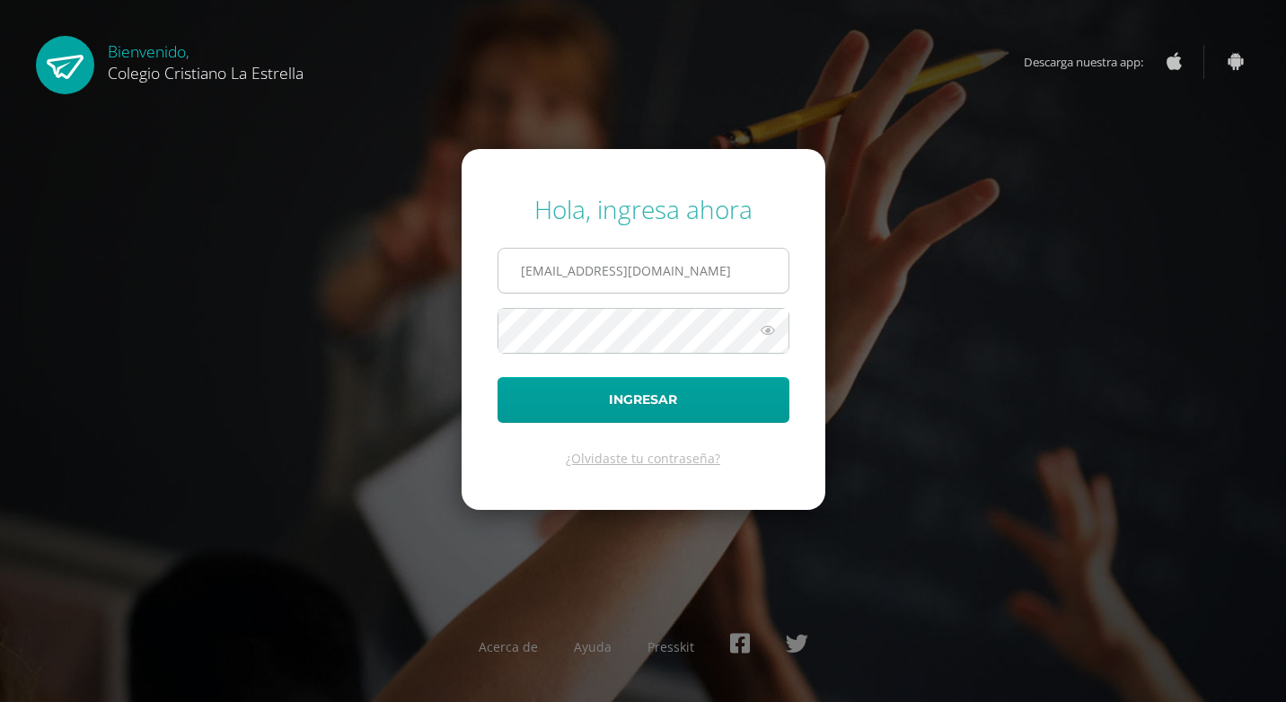
click at [698, 267] on input "896@laestrella.edu.gt" at bounding box center [643, 271] width 290 height 44
type input "892@laestrella.edu.gt"
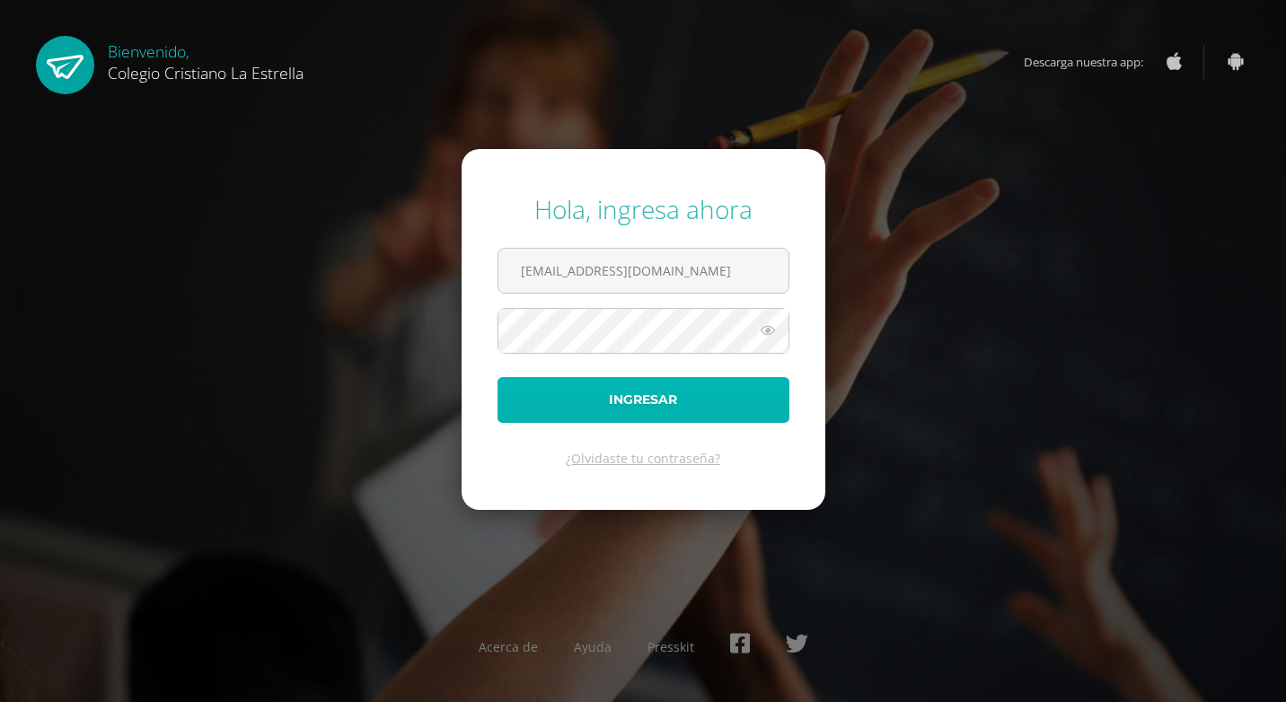
click at [650, 401] on button "Ingresar" at bounding box center [643, 400] width 292 height 46
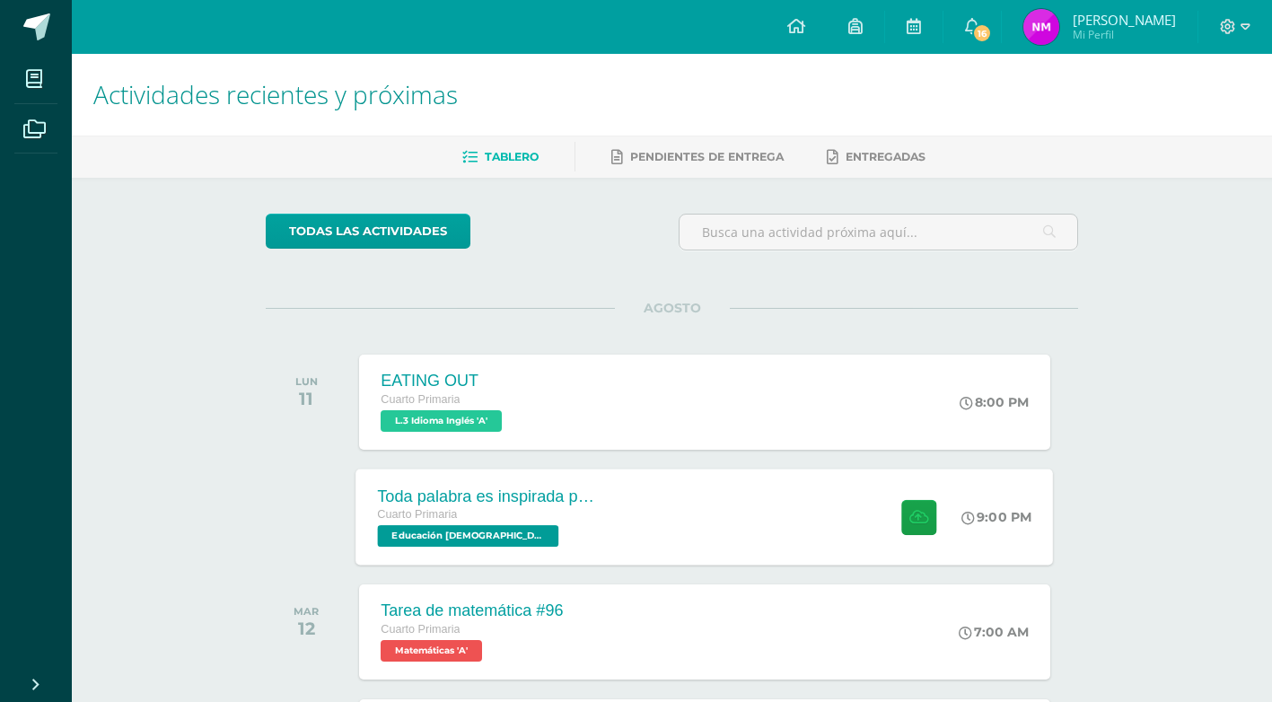
click at [488, 540] on span "Educación Cristiana 'A'" at bounding box center [468, 536] width 181 height 22
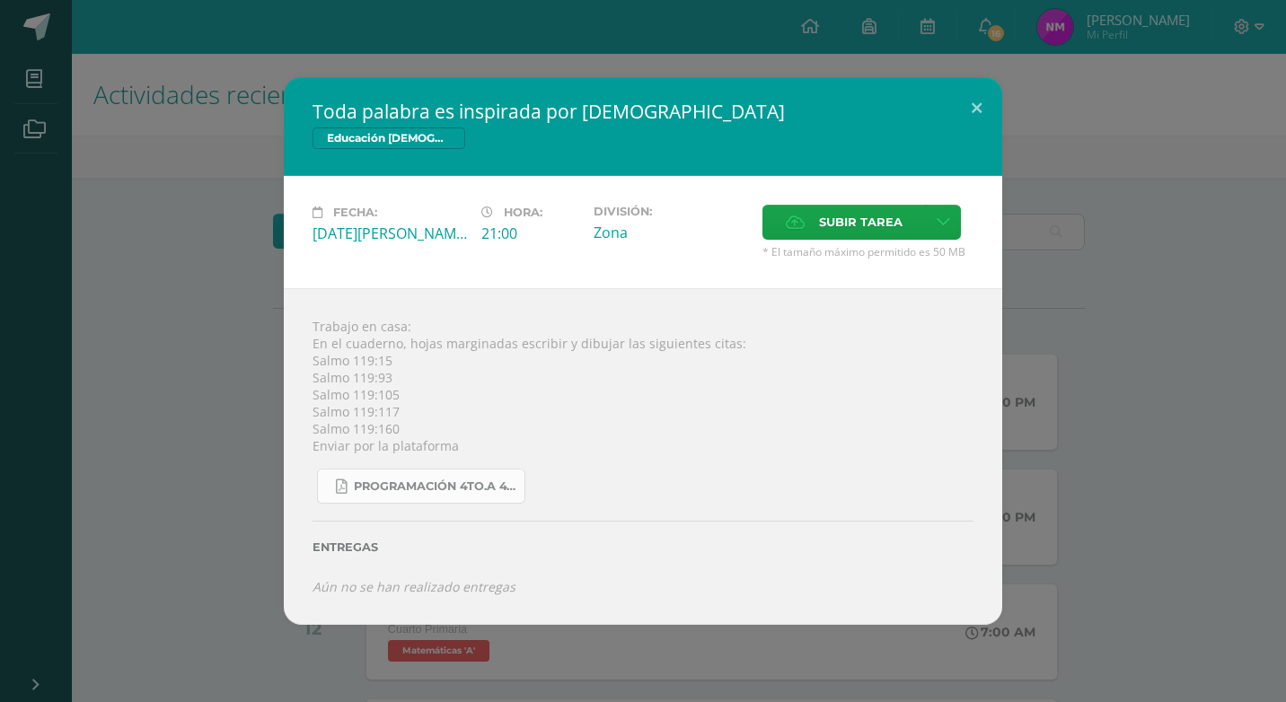
click at [417, 473] on link "Programación 4to.A 4ta Unidad 2025.pdf" at bounding box center [421, 486] width 208 height 35
click at [968, 103] on button at bounding box center [976, 107] width 51 height 61
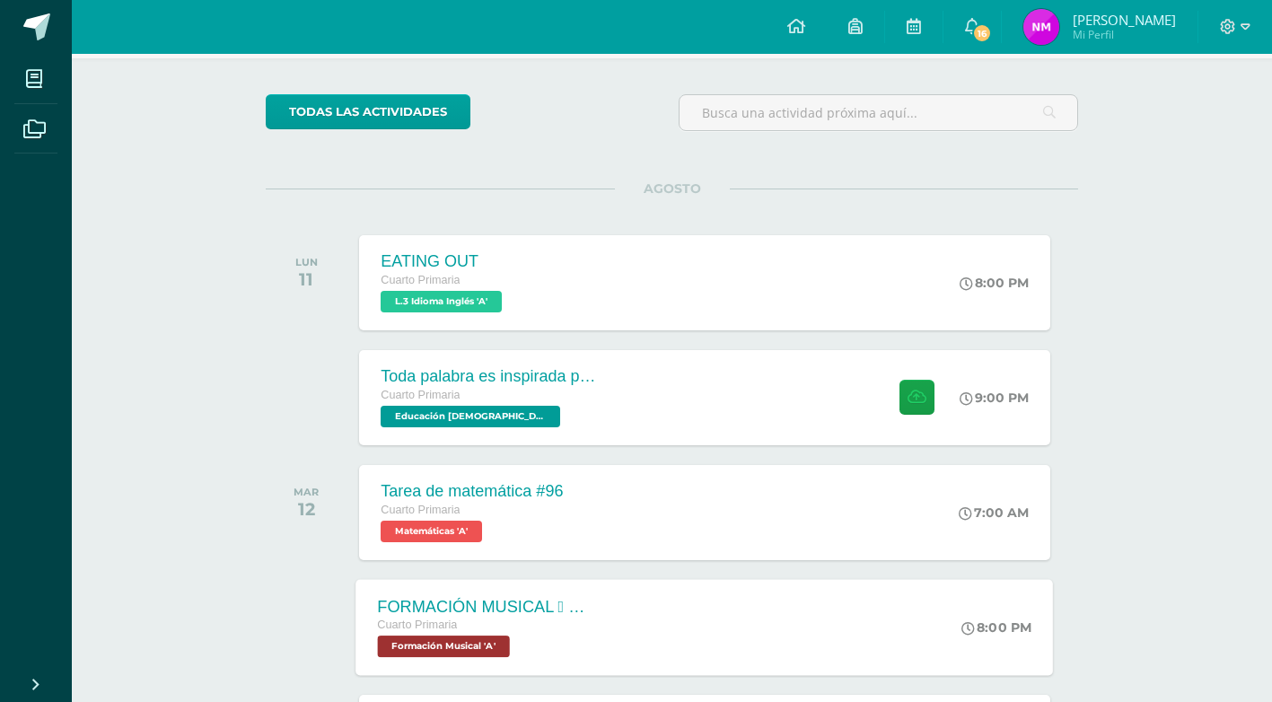
scroll to position [180, 0]
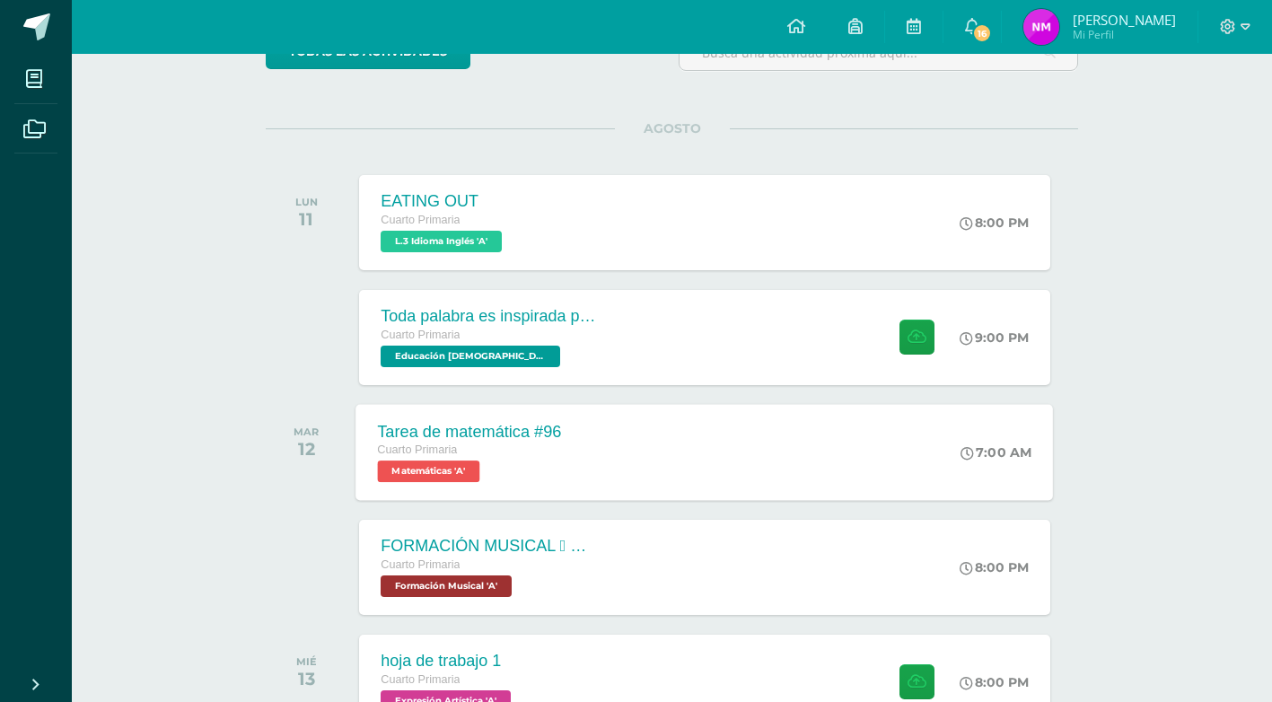
click at [475, 474] on span "Matemáticas 'A'" at bounding box center [429, 472] width 102 height 22
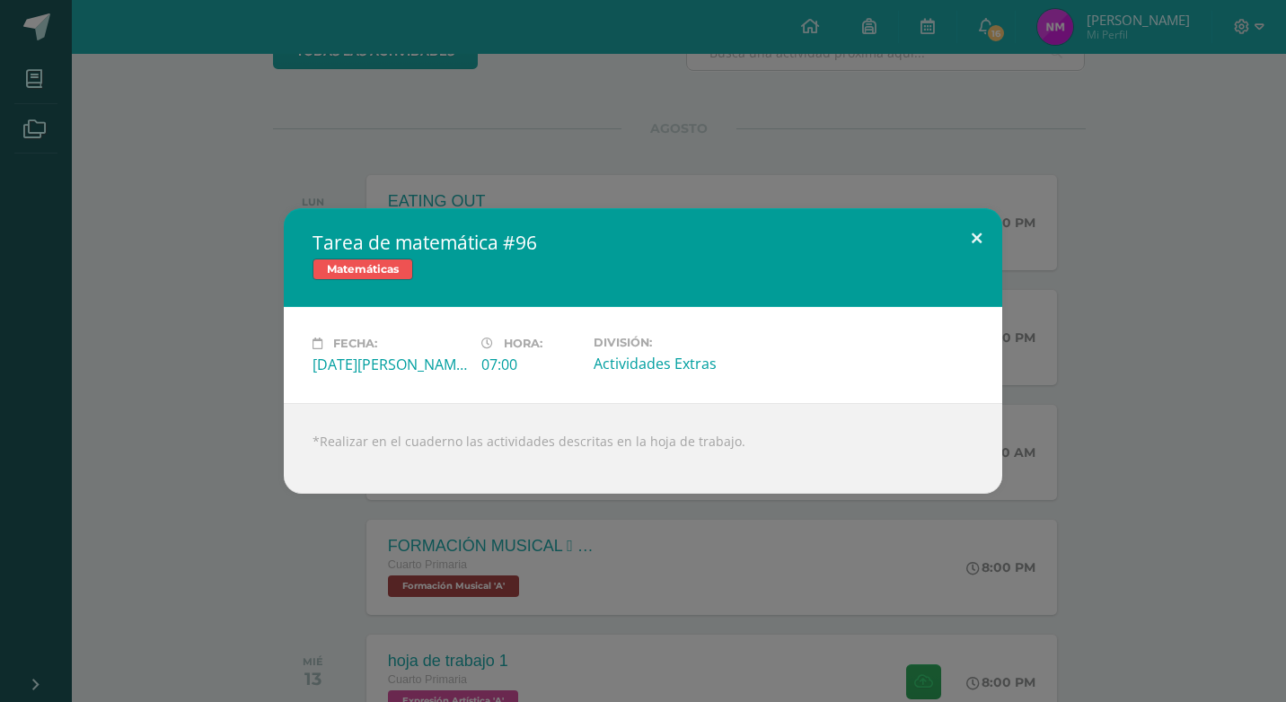
click at [963, 237] on button at bounding box center [976, 238] width 51 height 61
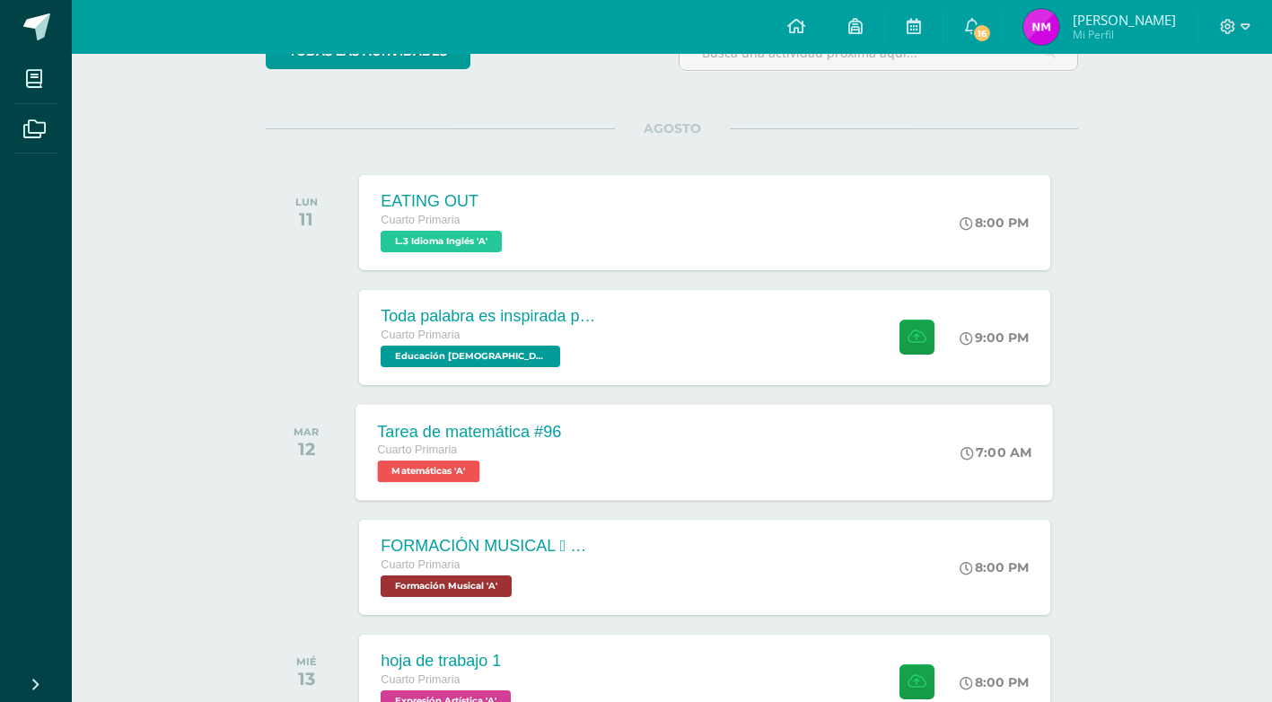
click at [450, 453] on span "Cuarto Primaria" at bounding box center [418, 450] width 80 height 13
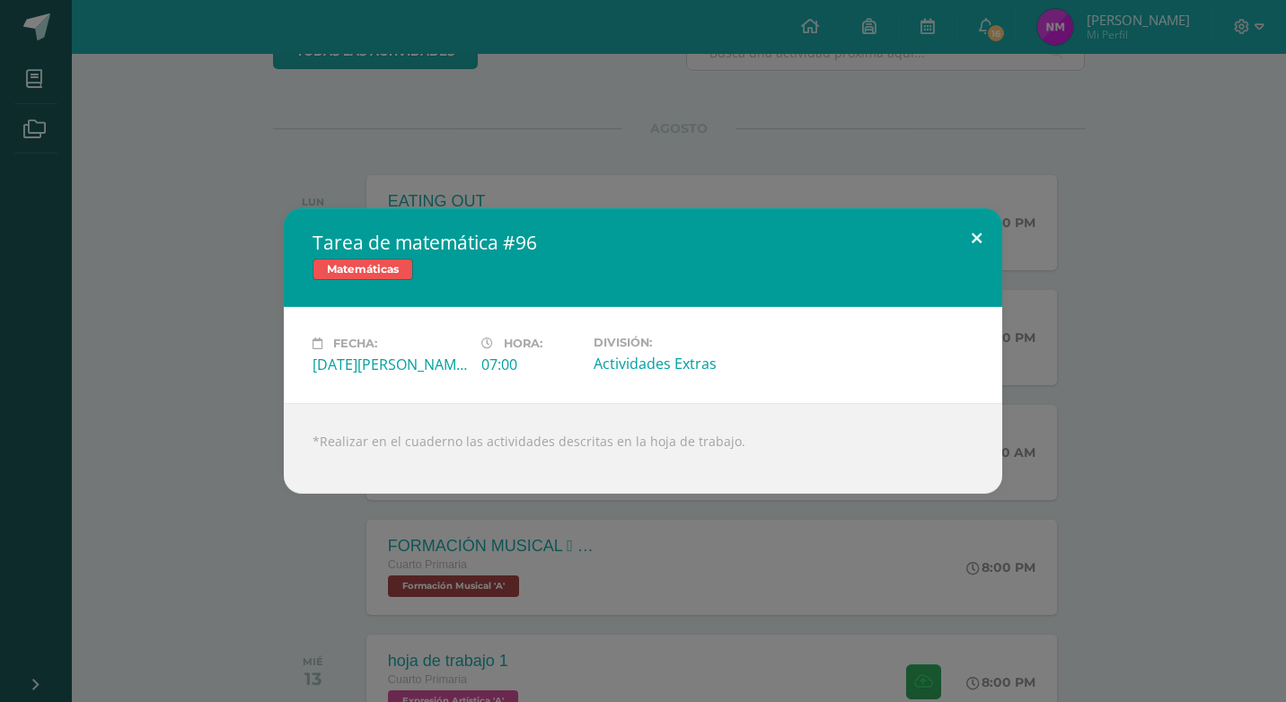
click at [971, 238] on button at bounding box center [976, 238] width 51 height 61
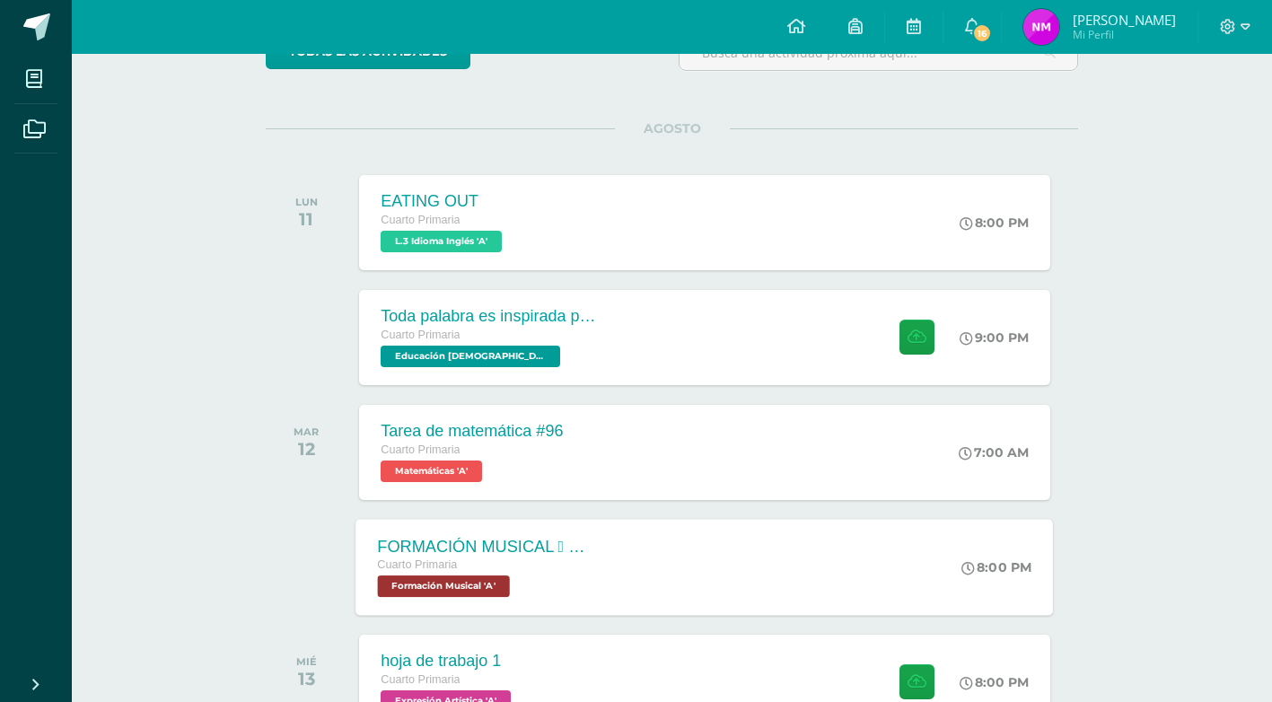
click at [542, 601] on div "FORMACIÓN MUSICAL  EJERCICIO RITMICO Cuarto Primaria Formación Musical 'A'" at bounding box center [486, 567] width 261 height 96
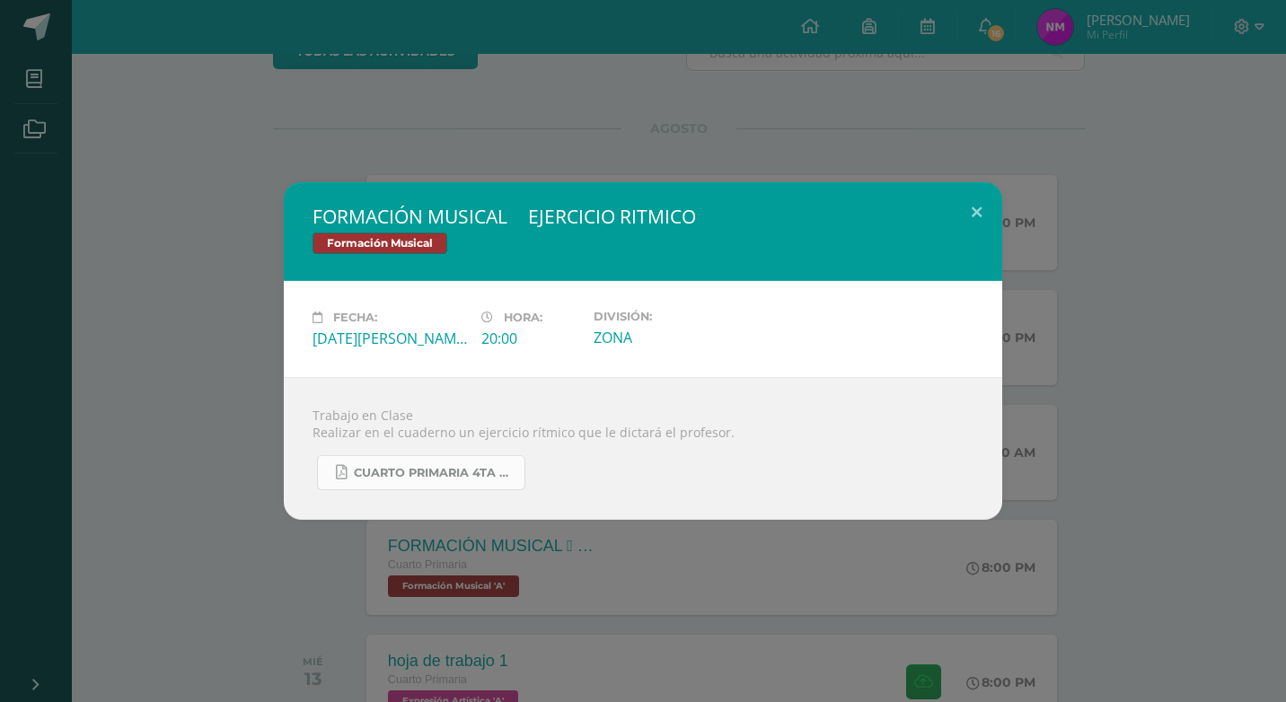
click at [421, 470] on span "CUARTO PRIMARIA 4TA UNIDAD.pdf" at bounding box center [435, 473] width 162 height 14
click at [976, 208] on button at bounding box center [976, 212] width 51 height 61
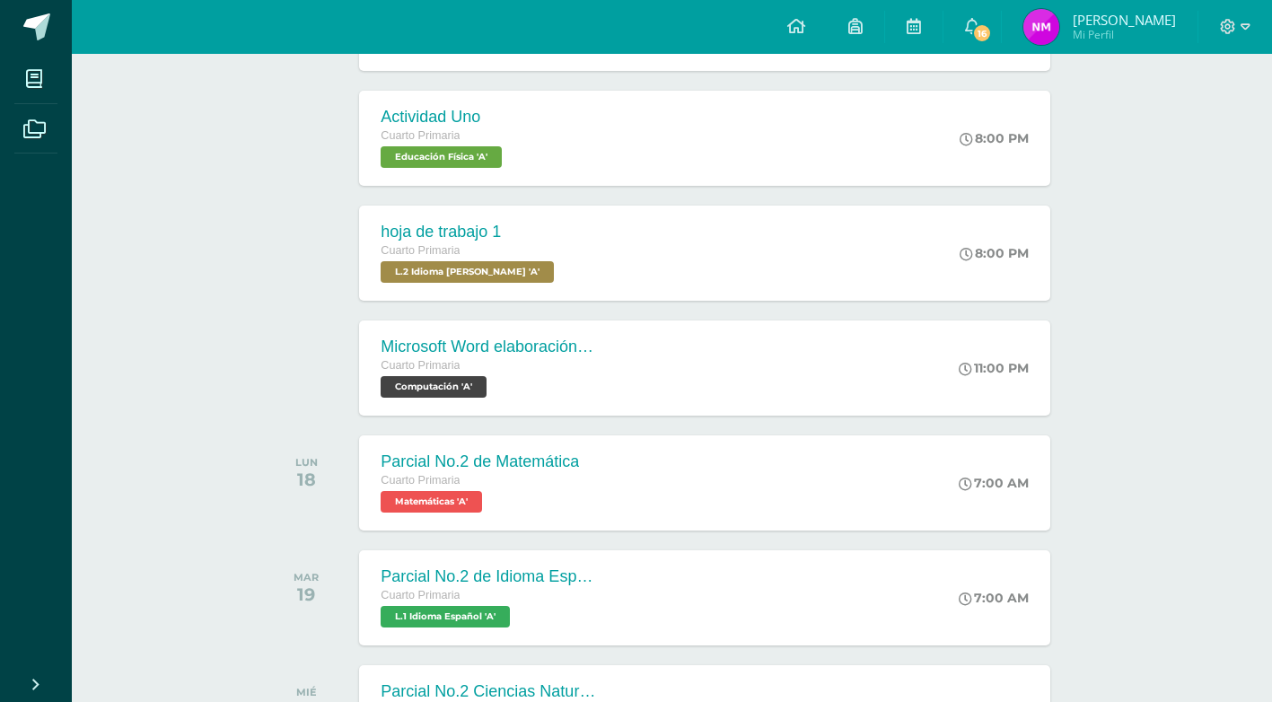
scroll to position [898, 0]
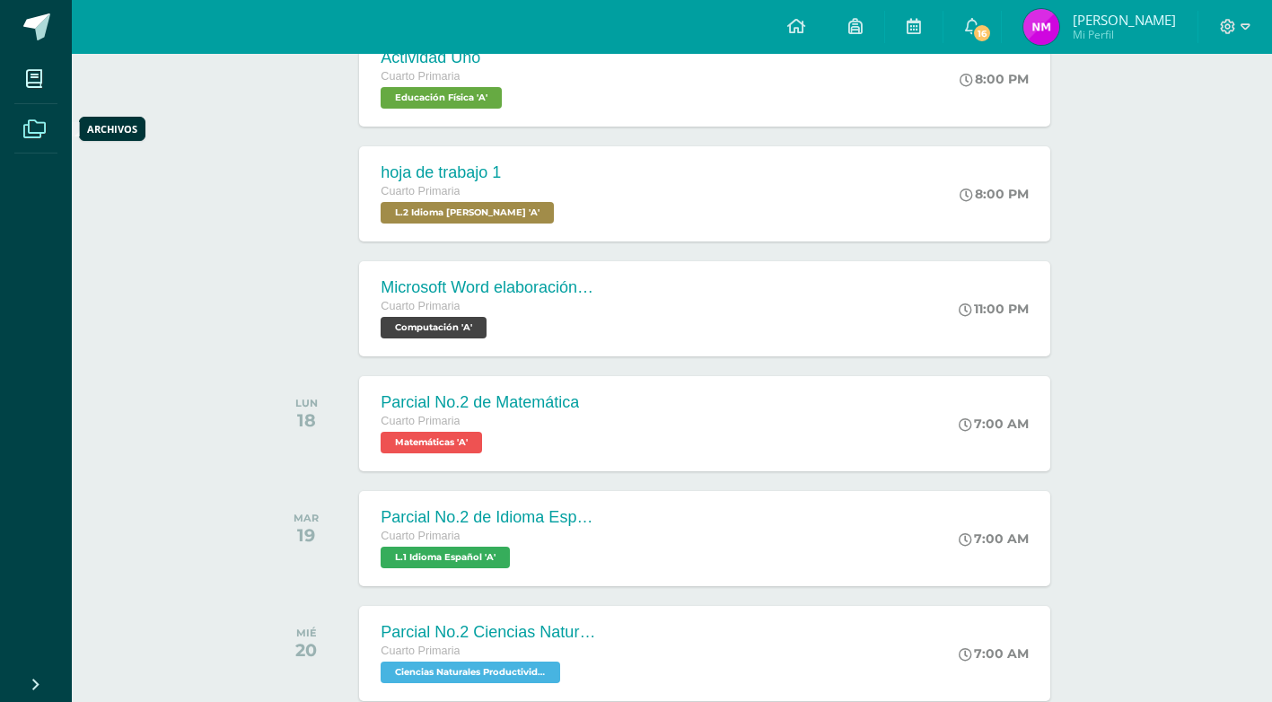
click at [33, 124] on icon at bounding box center [34, 129] width 22 height 18
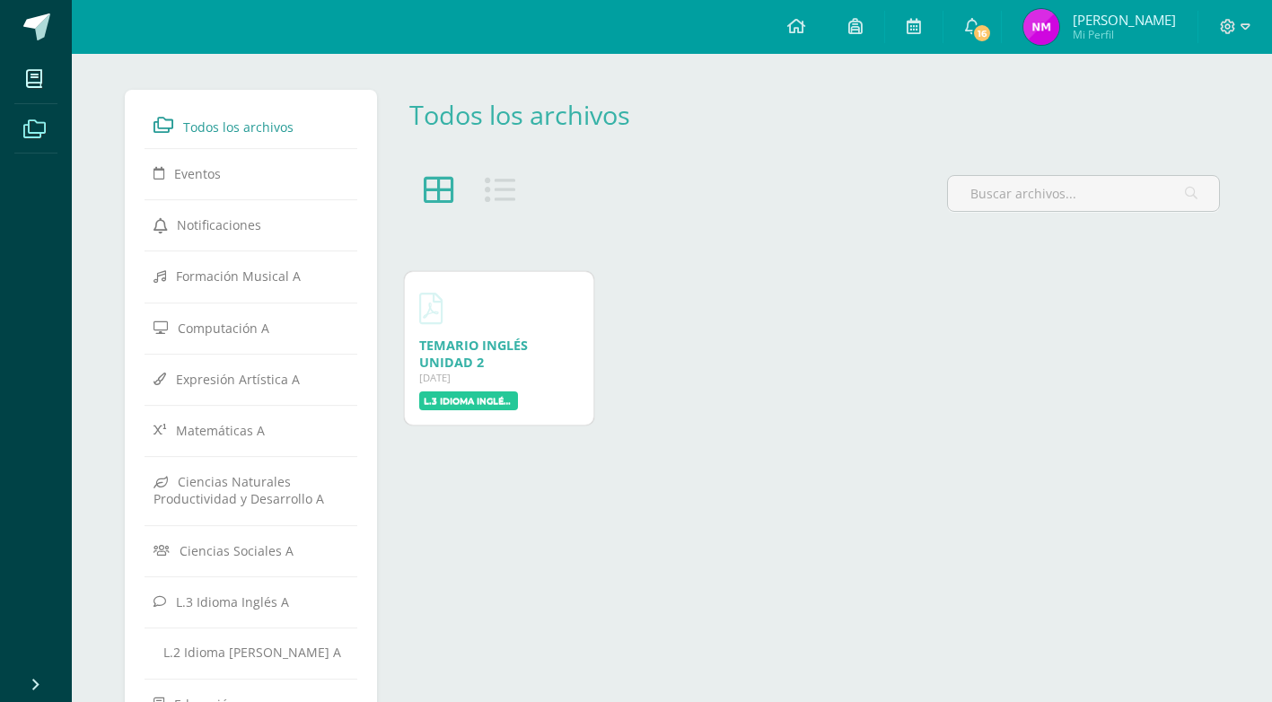
click at [303, 129] on link "Todos los archivos" at bounding box center [252, 125] width 196 height 32
click at [310, 136] on link "Todos los archivos" at bounding box center [252, 125] width 196 height 32
click at [464, 397] on label "L.3 Idioma Inglés A" at bounding box center [468, 398] width 99 height 19
click at [464, 395] on label "L.3 Idioma Inglés A" at bounding box center [468, 398] width 99 height 19
click at [468, 391] on label "L.3 Idioma Inglés A" at bounding box center [468, 398] width 99 height 19
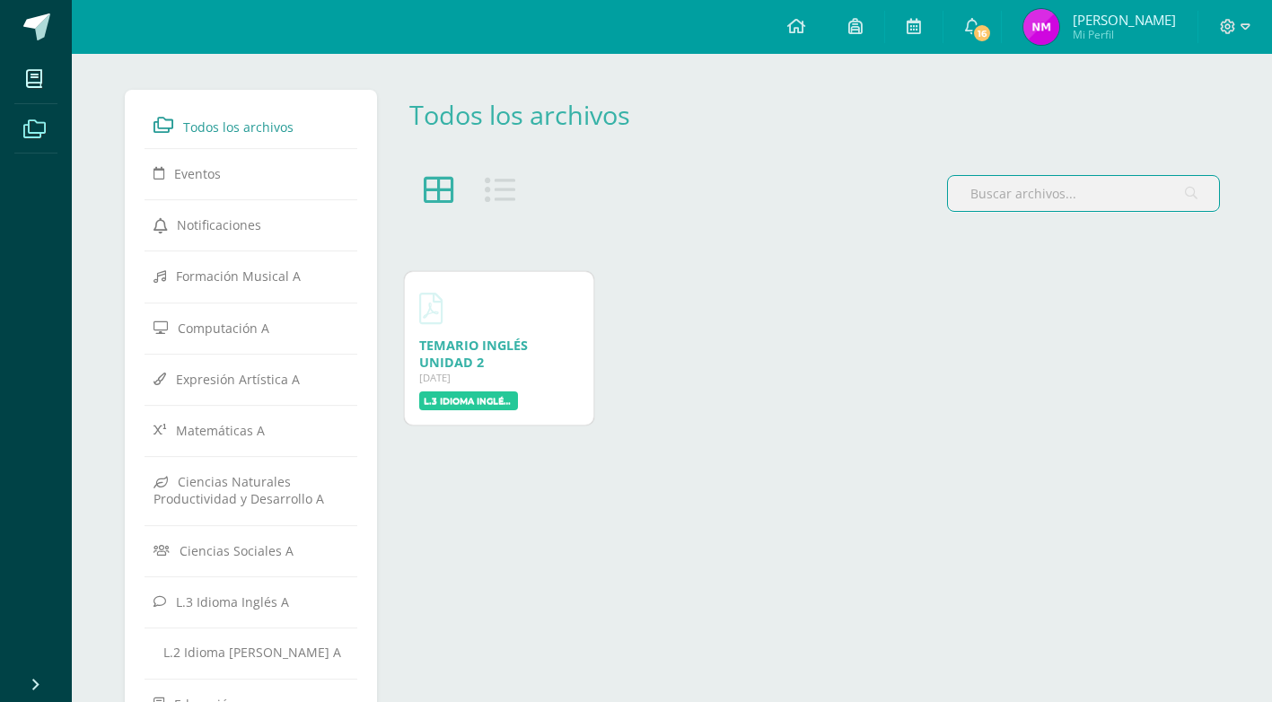
click at [1034, 201] on input "text" at bounding box center [1083, 193] width 271 height 35
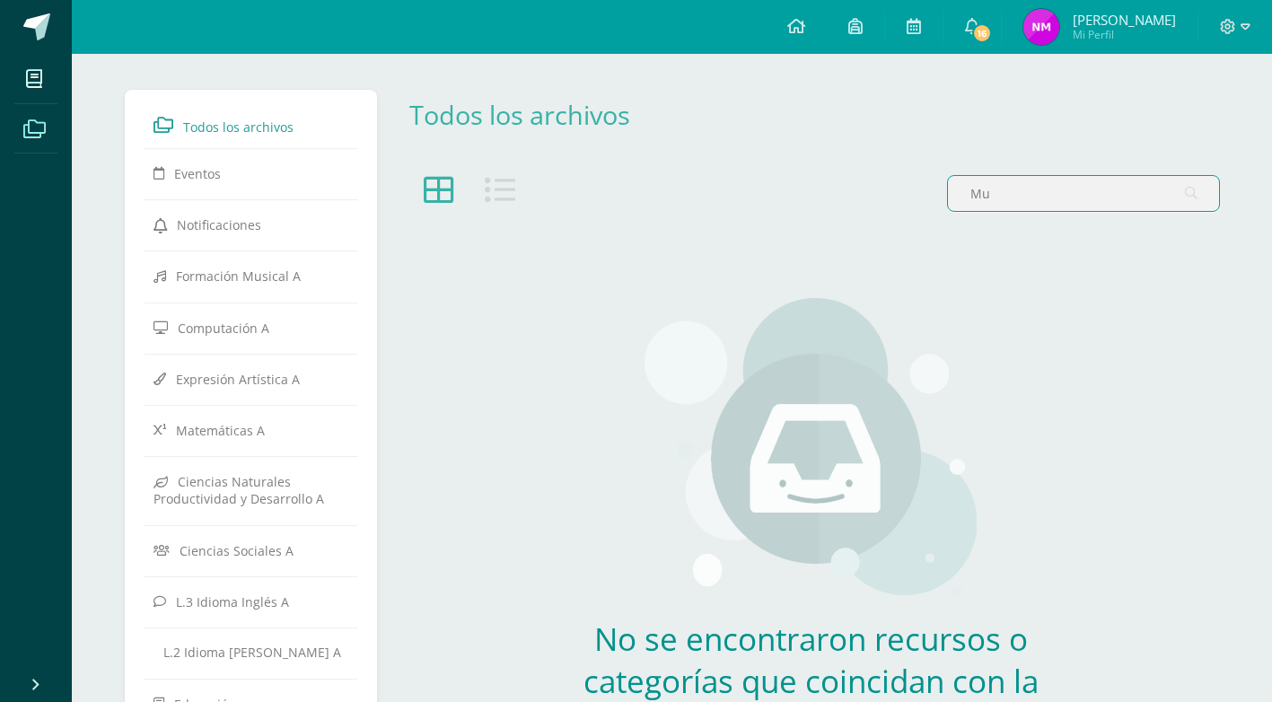
type input "M"
type input "e"
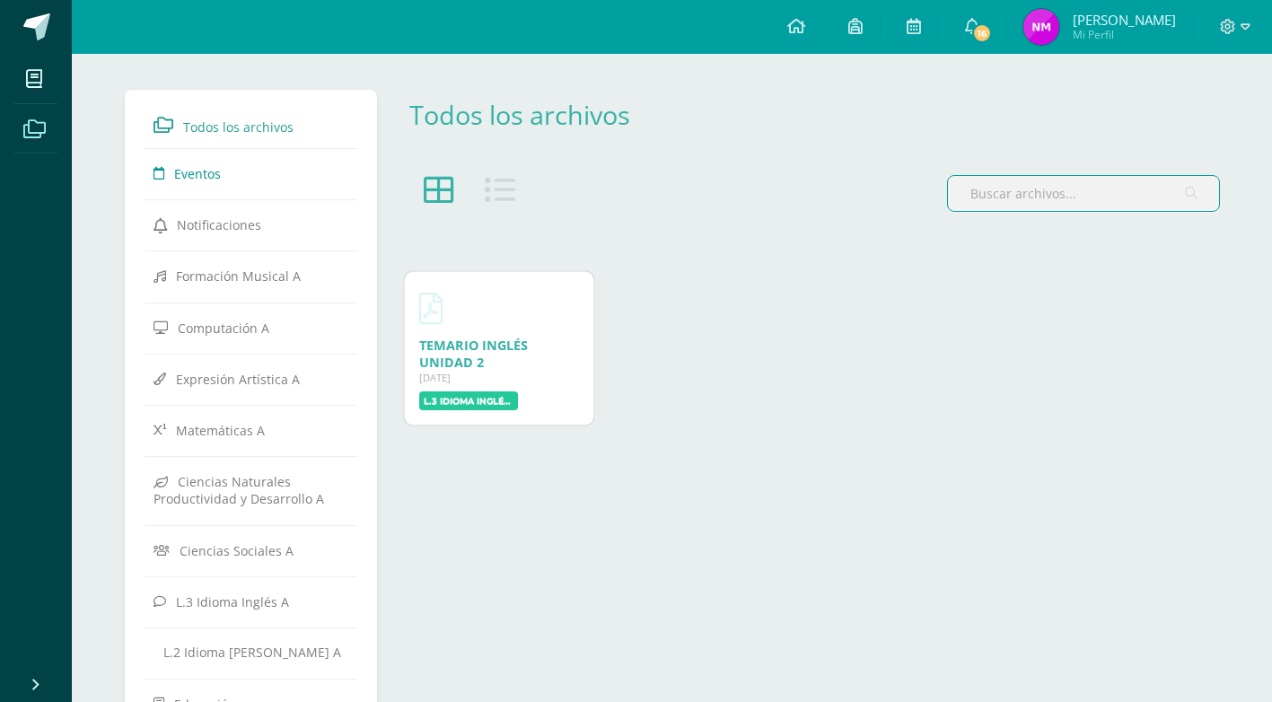
click at [237, 182] on link "Eventos" at bounding box center [252, 173] width 196 height 32
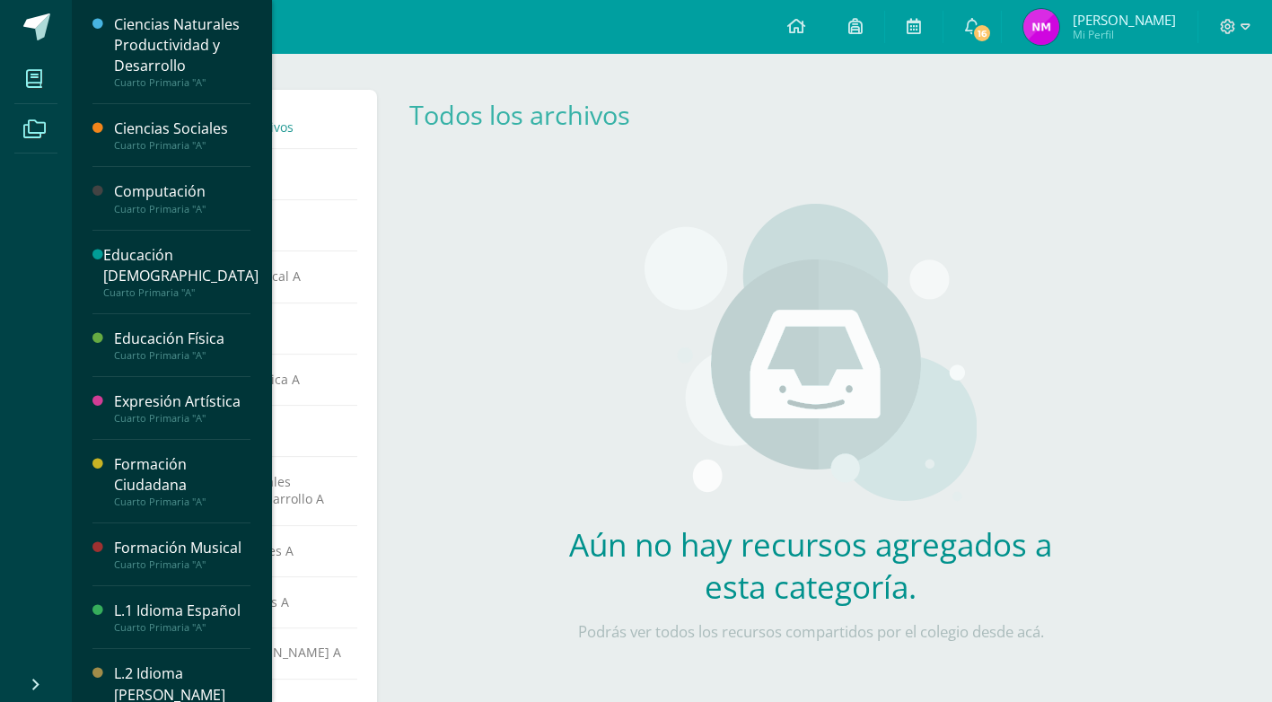
click at [28, 70] on icon at bounding box center [34, 79] width 16 height 18
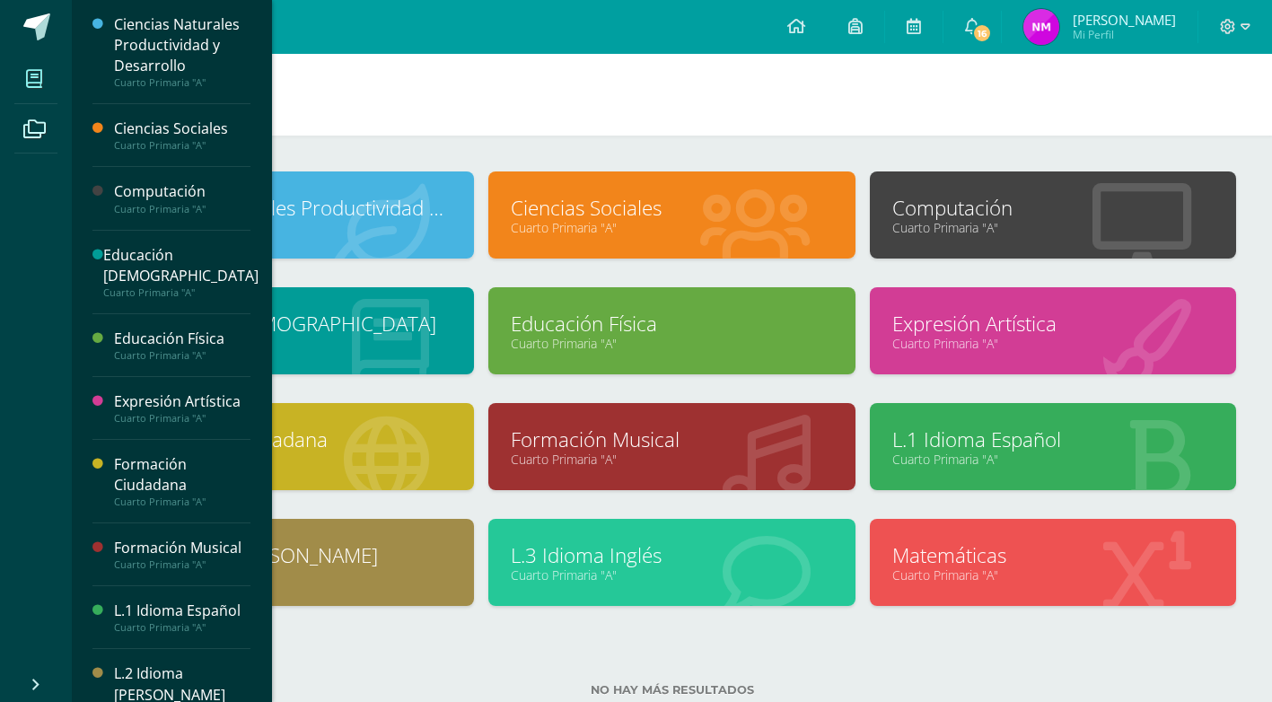
click at [672, 431] on link "Formación Musical" at bounding box center [671, 440] width 321 height 28
click at [667, 445] on link "Formación Musical" at bounding box center [671, 440] width 321 height 28
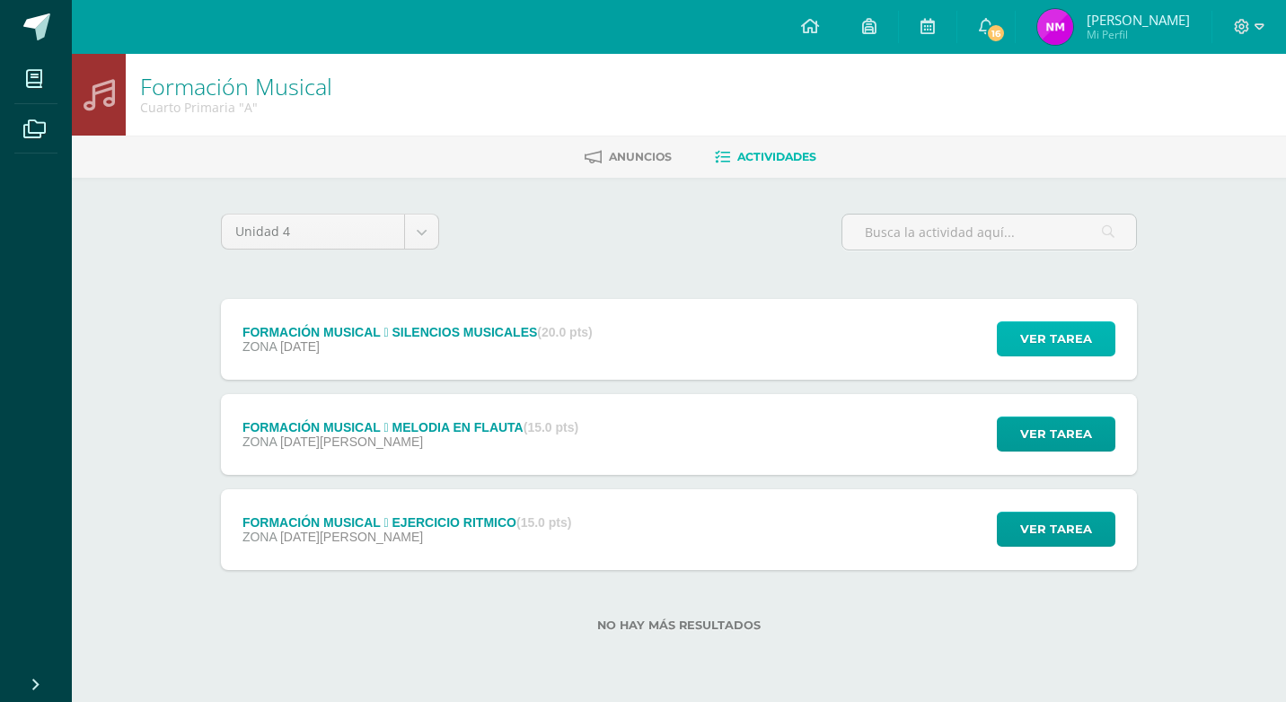
click at [1111, 338] on button "Ver tarea" at bounding box center [1056, 338] width 119 height 35
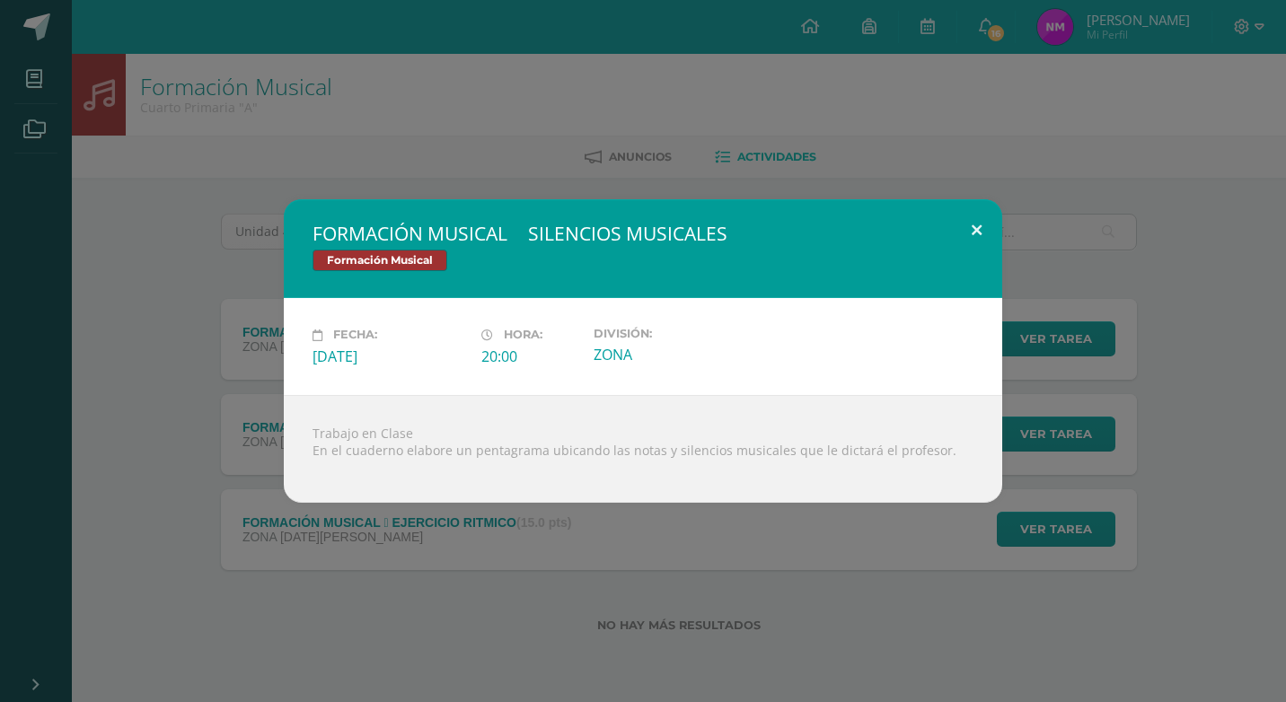
click at [975, 236] on button at bounding box center [976, 229] width 51 height 61
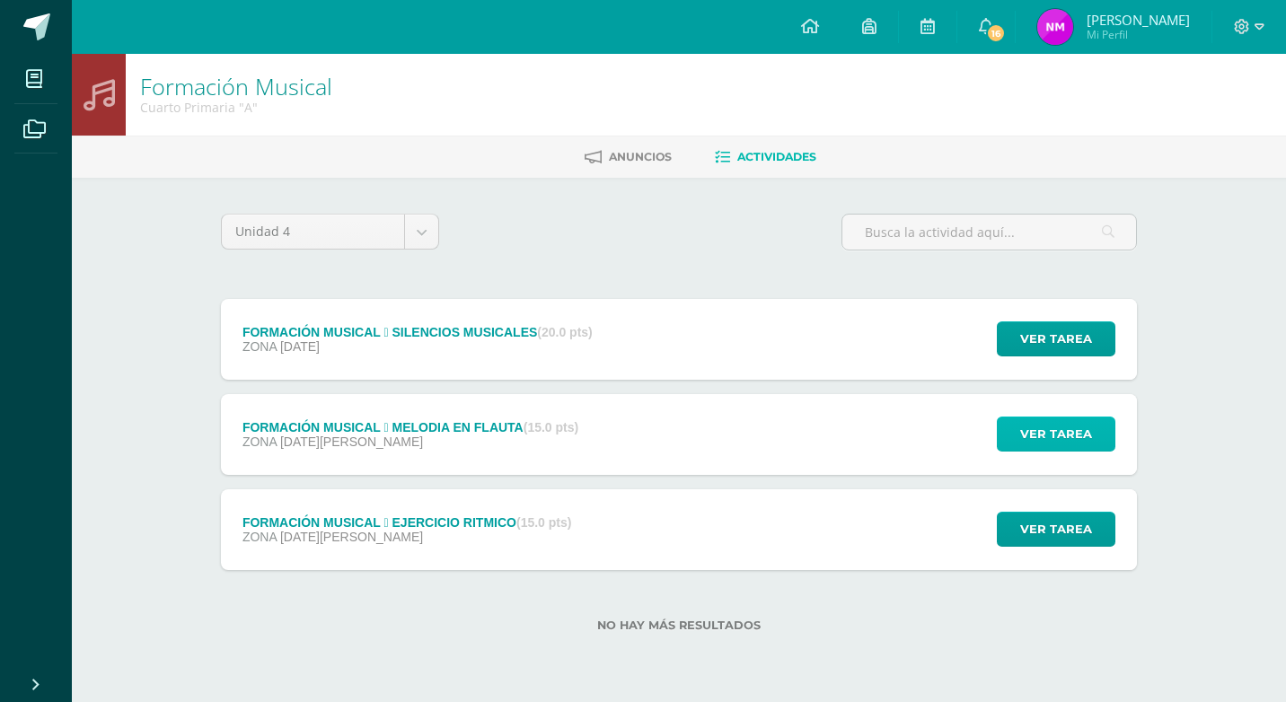
click at [1077, 435] on span "Ver tarea" at bounding box center [1056, 433] width 72 height 33
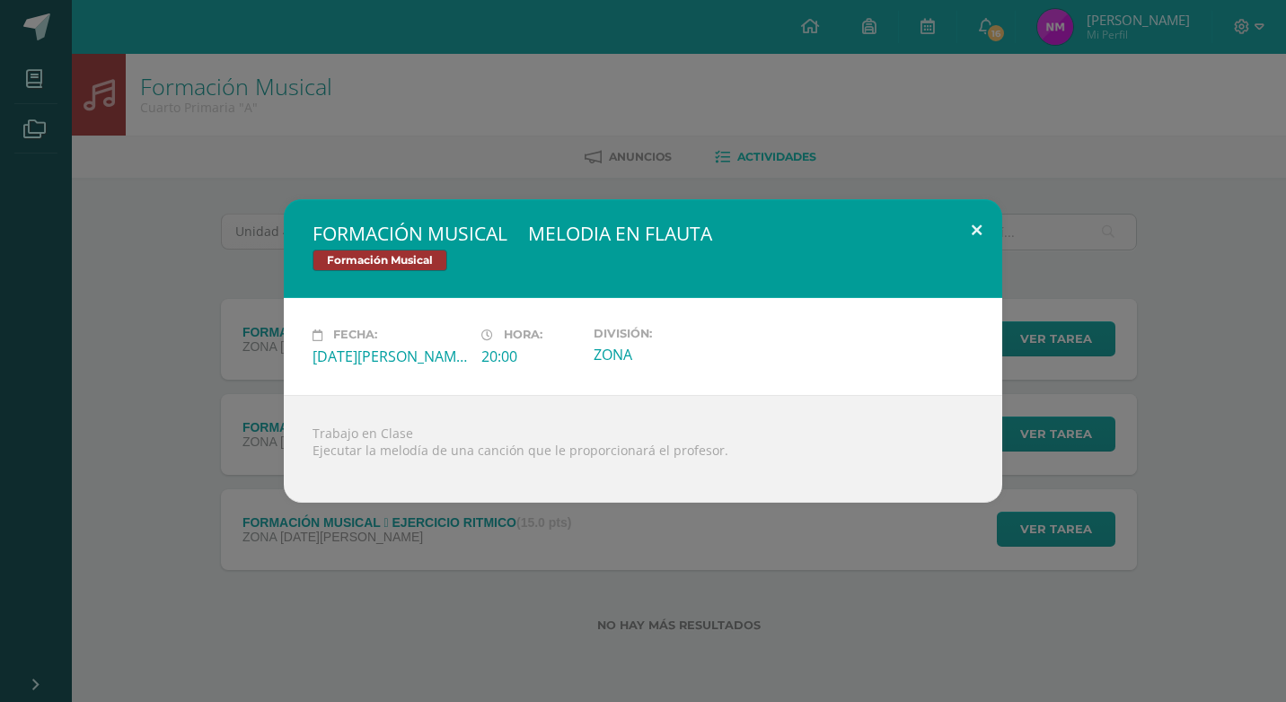
click at [959, 250] on button at bounding box center [976, 229] width 51 height 61
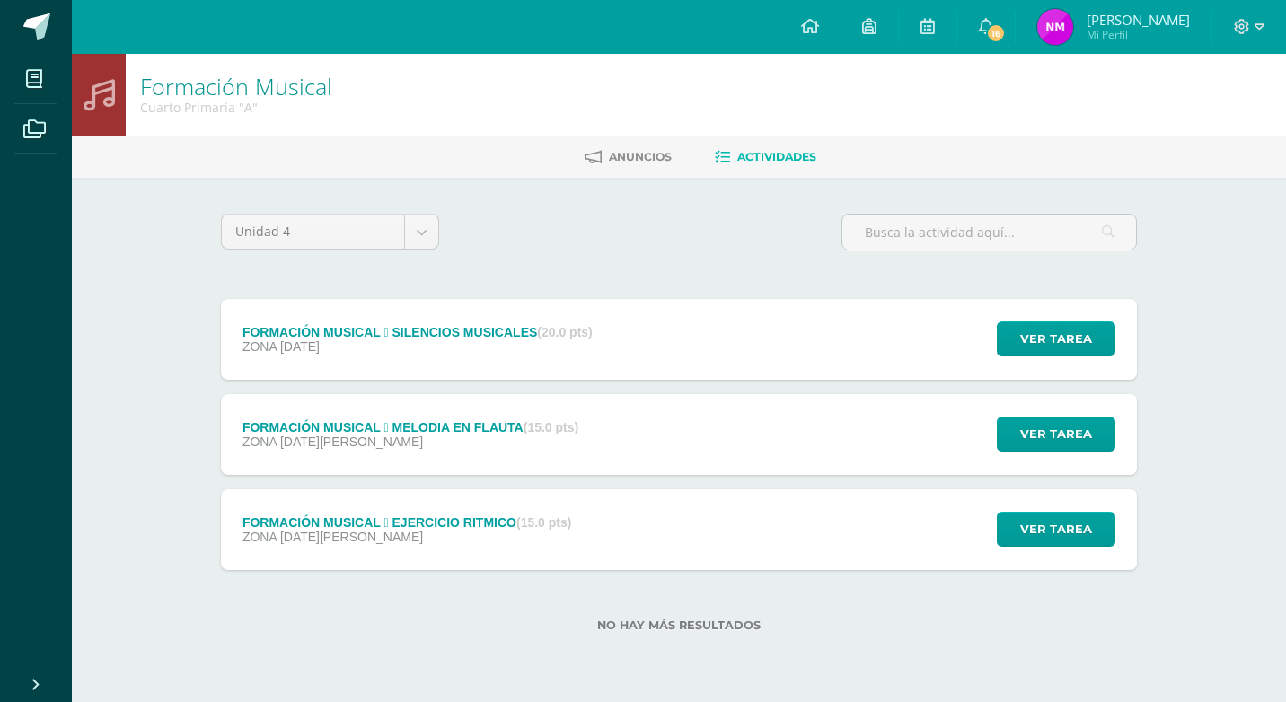
click at [1055, 504] on div "Ver tarea" at bounding box center [1053, 529] width 167 height 81
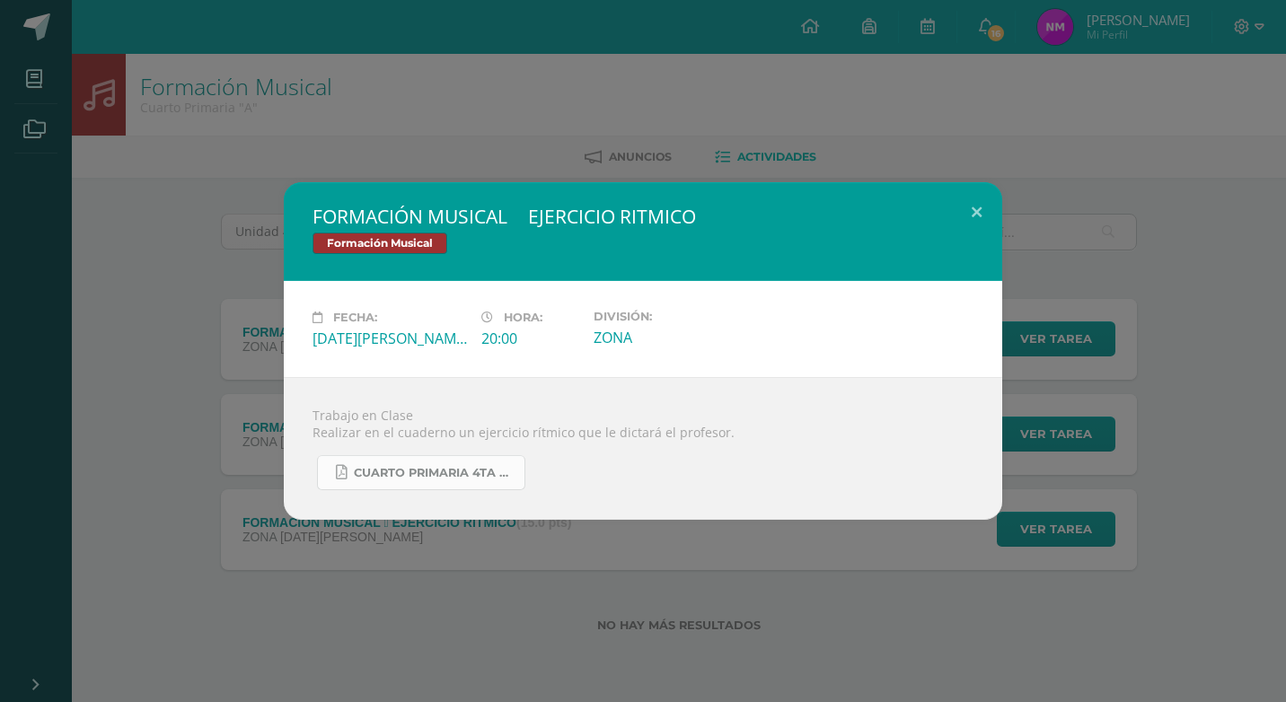
click at [452, 470] on span "CUARTO PRIMARIA 4TA UNIDAD.pdf" at bounding box center [435, 473] width 162 height 14
click at [971, 212] on button at bounding box center [976, 212] width 51 height 61
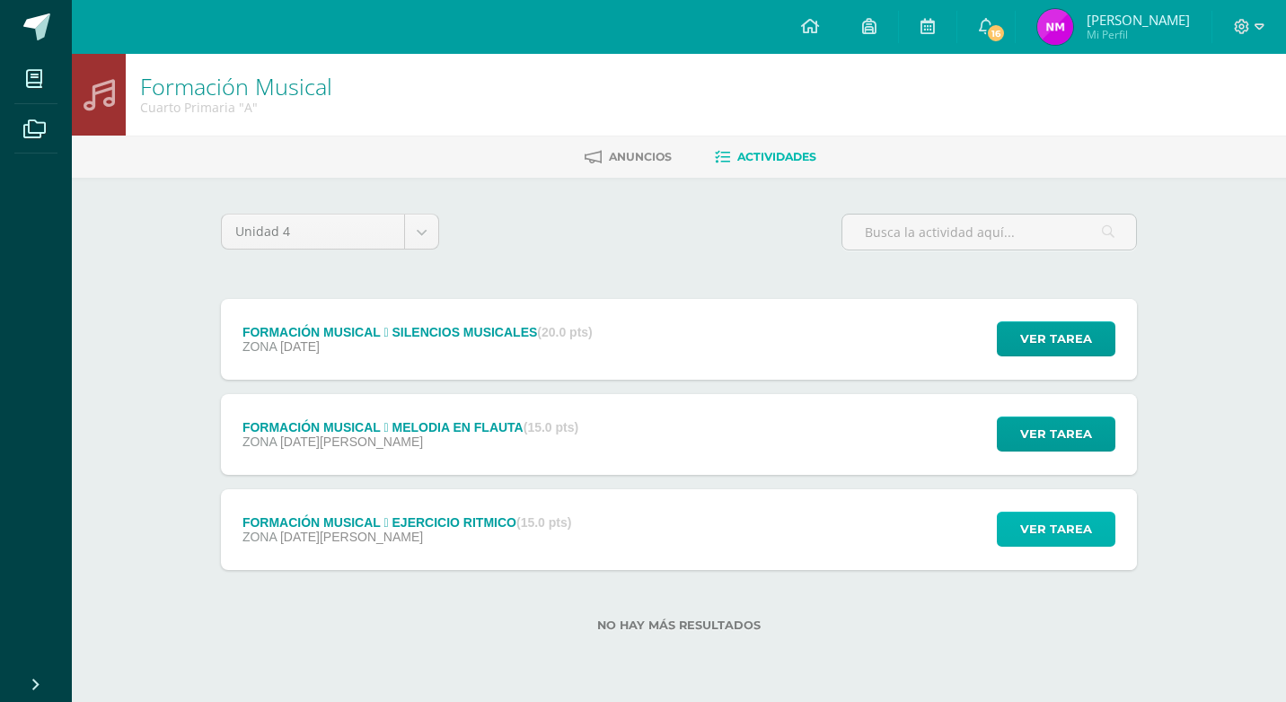
click at [1094, 531] on button "Ver tarea" at bounding box center [1056, 529] width 119 height 35
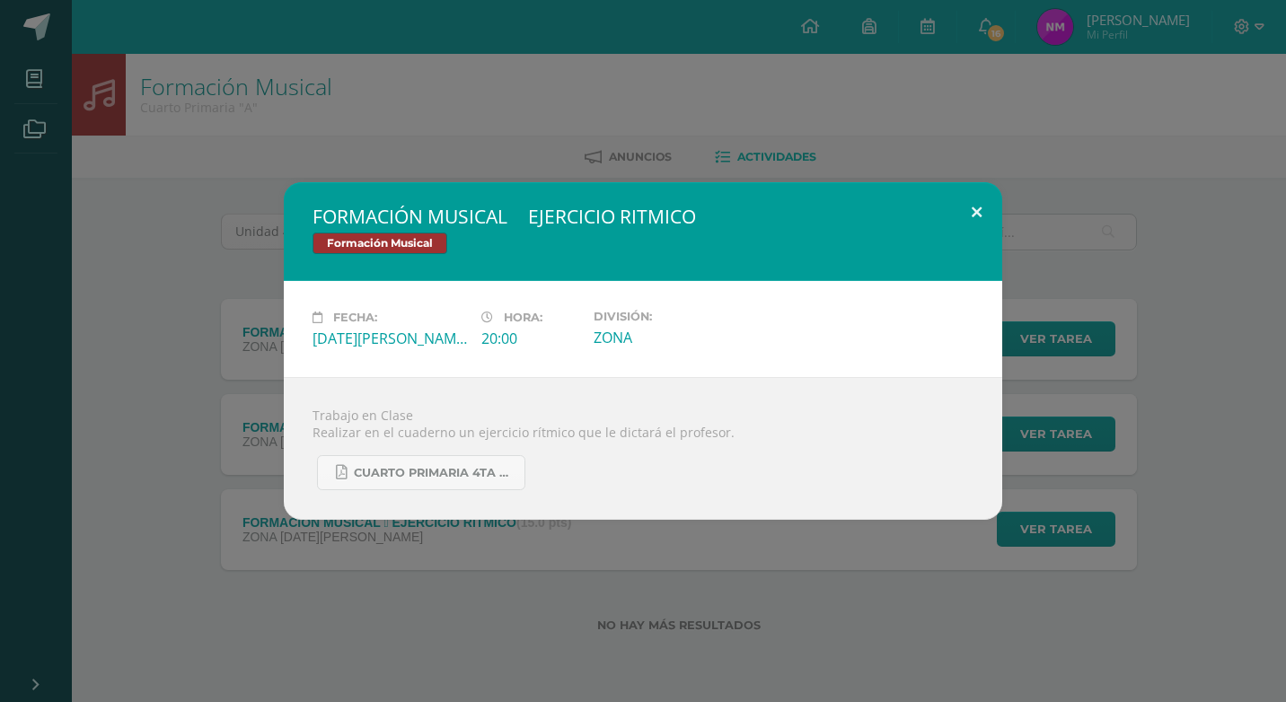
click at [973, 220] on button at bounding box center [976, 212] width 51 height 61
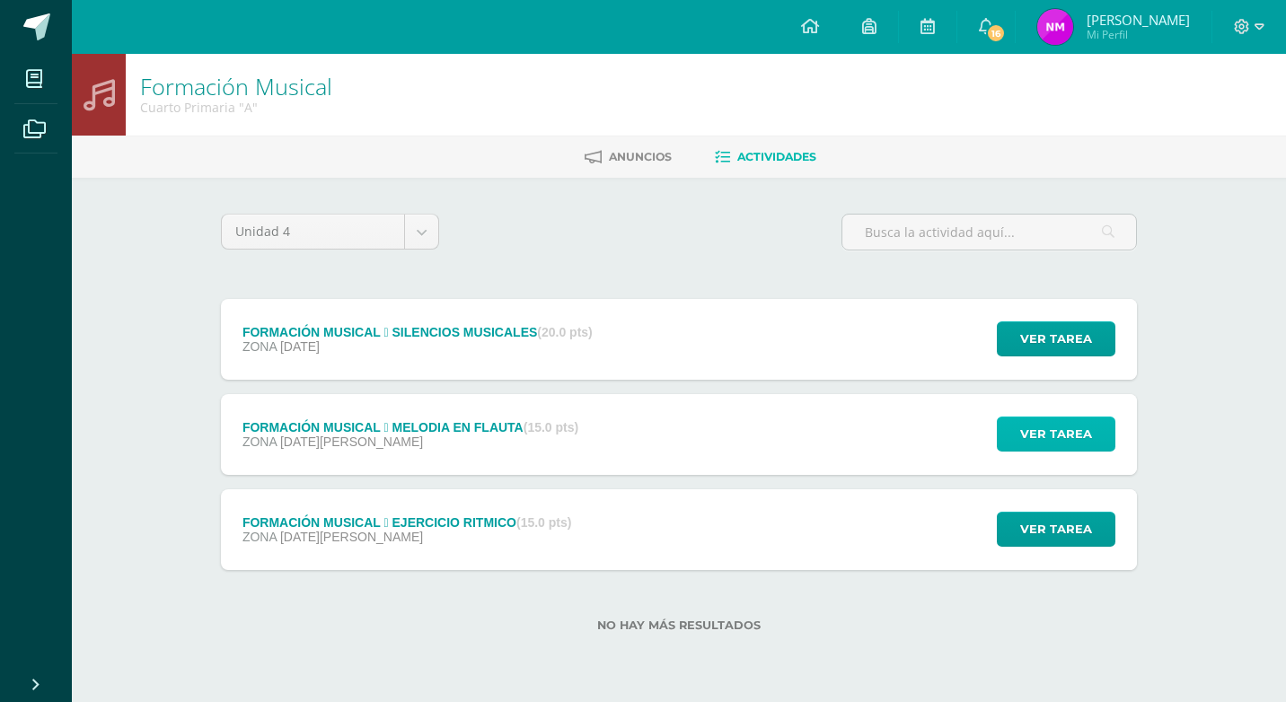
click at [1093, 434] on button "Ver tarea" at bounding box center [1056, 434] width 119 height 35
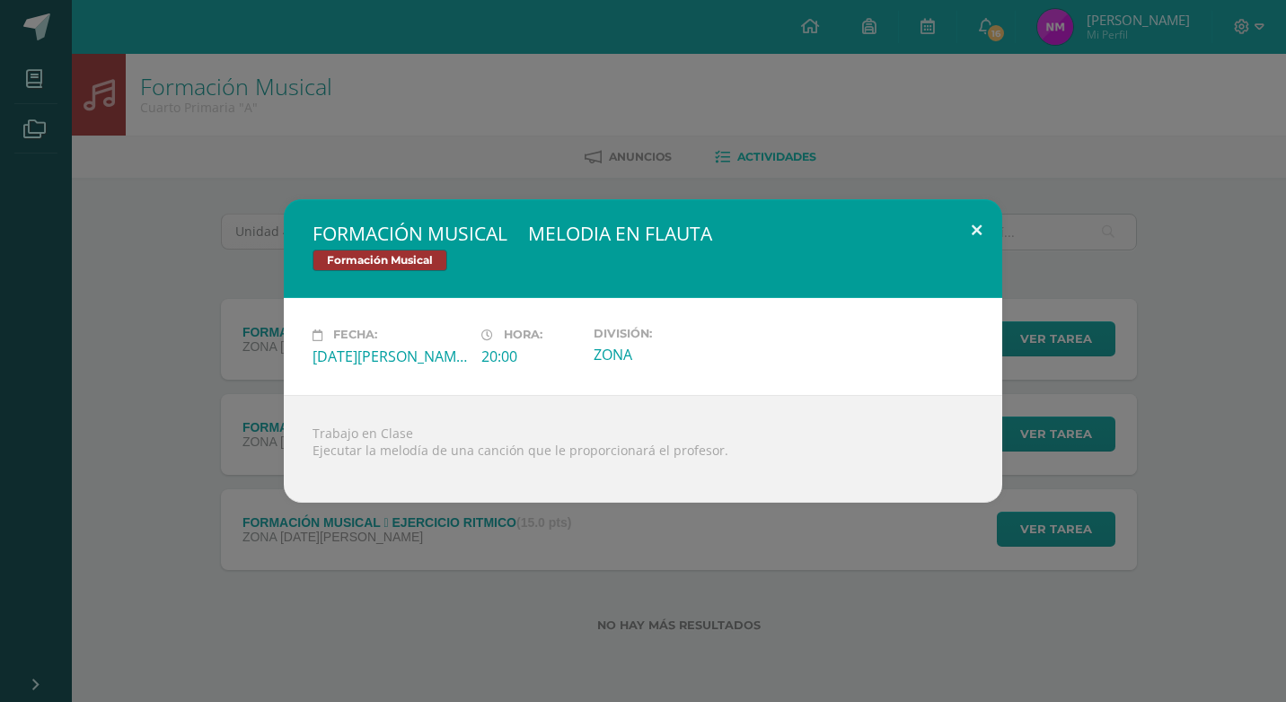
click at [973, 233] on button at bounding box center [976, 229] width 51 height 61
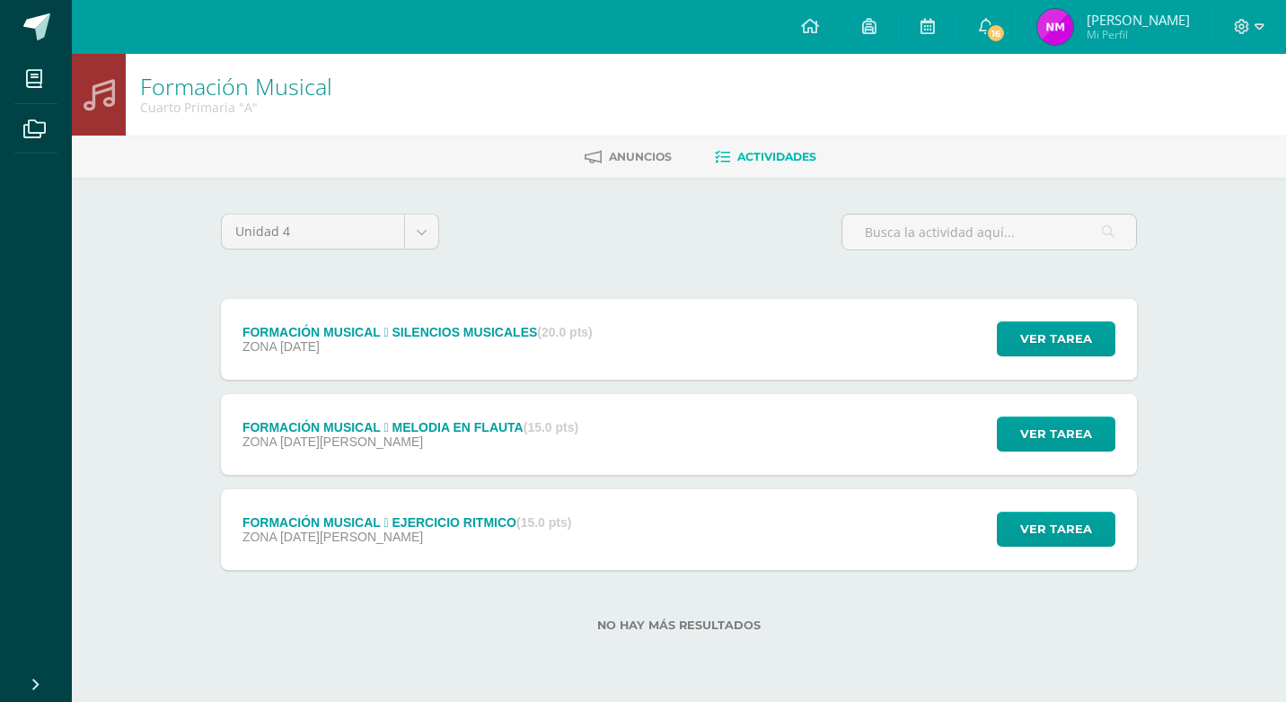
click at [1256, 31] on icon at bounding box center [1259, 27] width 10 height 16
click at [1226, 127] on span "Cerrar sesión" at bounding box center [1203, 122] width 81 height 17
